Goal: Task Accomplishment & Management: Complete application form

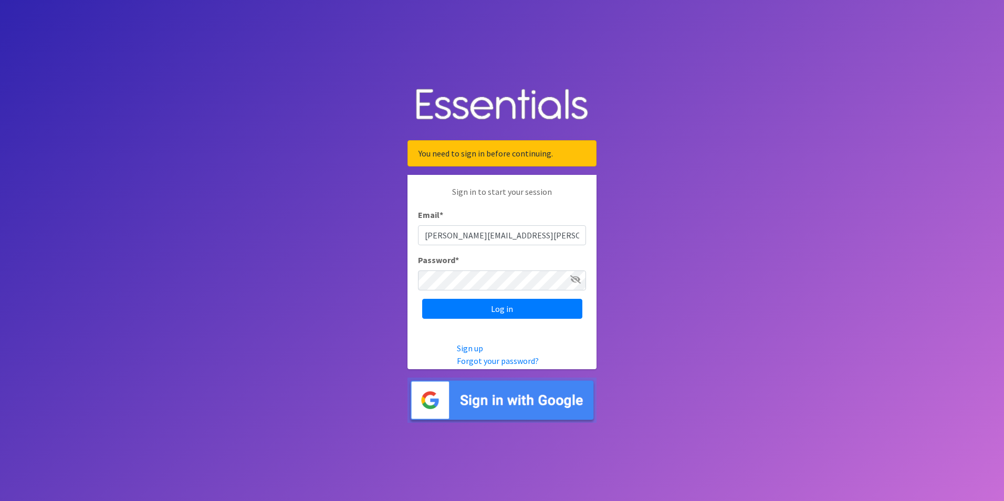
type input "[PERSON_NAME][EMAIL_ADDRESS][PERSON_NAME][DOMAIN_NAME]"
drag, startPoint x: 455, startPoint y: 262, endPoint x: 455, endPoint y: 270, distance: 7.9
click at [455, 268] on div "Password *" at bounding box center [502, 272] width 168 height 37
click at [507, 312] on input "Log in" at bounding box center [502, 309] width 160 height 20
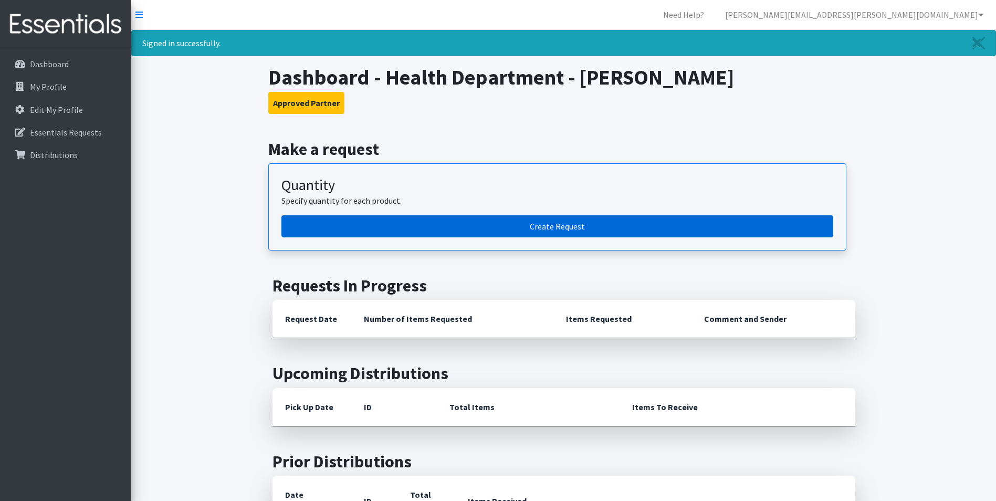
click at [547, 227] on link "Create Request" at bounding box center [557, 226] width 552 height 22
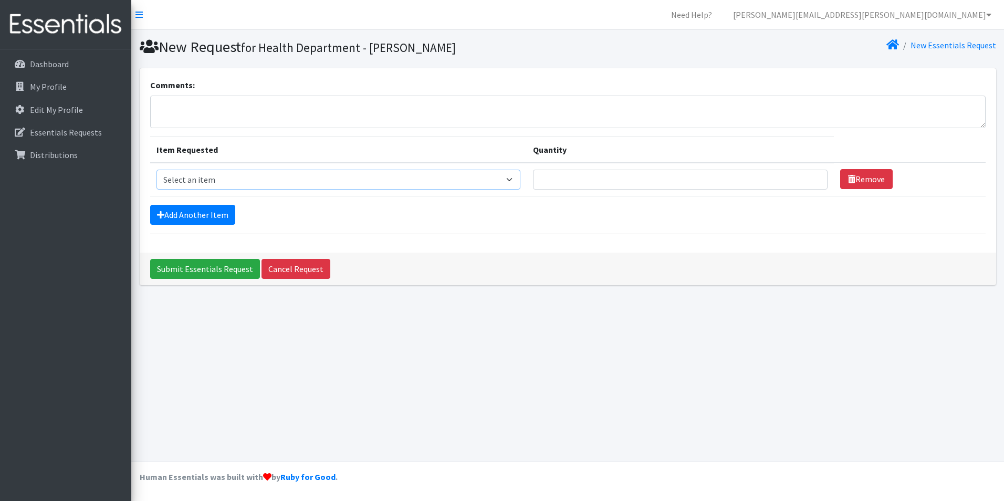
click at [425, 181] on select "Select an item Baby Food Children's Disposable Underwear L/XL Kids (Newborn) Ki…" at bounding box center [338, 180] width 364 height 20
click at [591, 430] on div "New Request for Health Department - Labelle New Essentials Request Comments: It…" at bounding box center [567, 246] width 873 height 432
click at [376, 179] on select "Select an item Baby Food Children's Disposable Underwear L/XL Kids (Newborn) Ki…" at bounding box center [338, 180] width 364 height 20
click at [602, 409] on div "New Request for Health Department - Labelle New Essentials Request Comments: It…" at bounding box center [567, 246] width 873 height 432
click at [189, 211] on link "Add Another Item" at bounding box center [192, 215] width 85 height 20
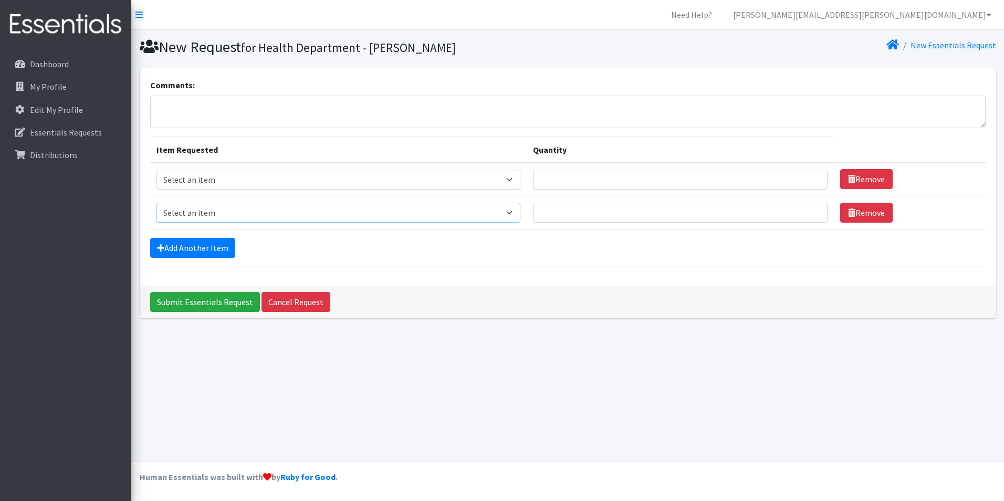
click at [213, 215] on select "Select an item Baby Food Children's Disposable Underwear L/XL Kids (Newborn) Ki…" at bounding box center [338, 213] width 364 height 20
drag, startPoint x: 254, startPoint y: 203, endPoint x: 256, endPoint y: 214, distance: 11.2
click at [254, 203] on select "Select an item Baby Food Children's Disposable Underwear L/XL Kids (Newborn) Ki…" at bounding box center [338, 213] width 364 height 20
click at [626, 396] on div "New Request for Health Department - Labelle New Essentials Request Comments: It…" at bounding box center [567, 246] width 873 height 432
